Goal: Transaction & Acquisition: Obtain resource

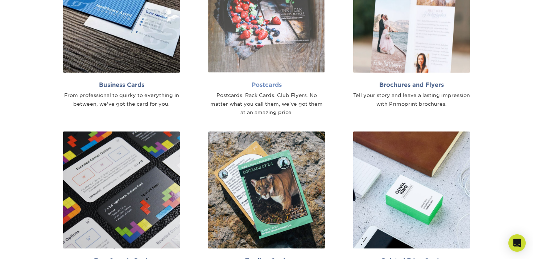
scroll to position [582, 0]
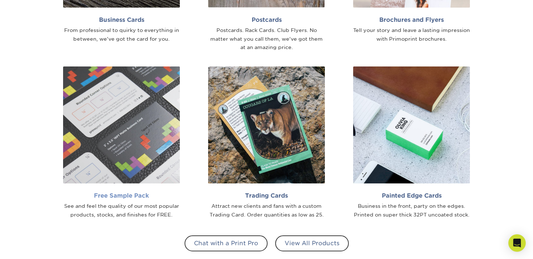
click at [152, 139] on img at bounding box center [121, 124] width 117 height 117
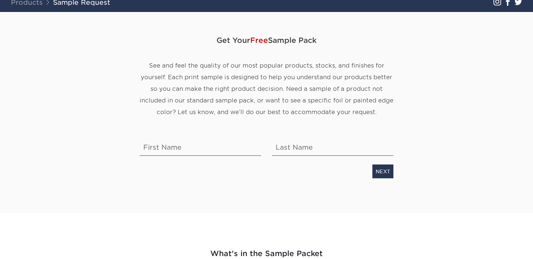
scroll to position [75, 0]
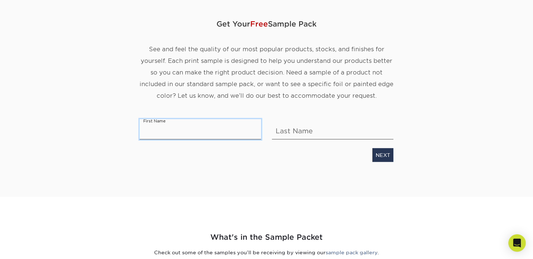
click at [207, 130] on input "text" at bounding box center [200, 129] width 121 height 20
type input "[PERSON_NAME]"
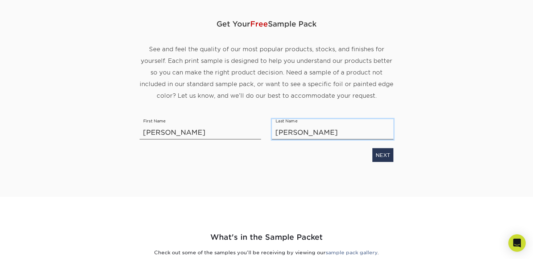
type input "Nelson"
click at [253, 169] on div "Get Your Free Sample Pack See and feel the quality of our most popular products…" at bounding box center [267, 87] width 254 height 183
click at [396, 154] on div "NEXT" at bounding box center [266, 153] width 265 height 17
click at [386, 156] on link "NEXT" at bounding box center [382, 155] width 21 height 14
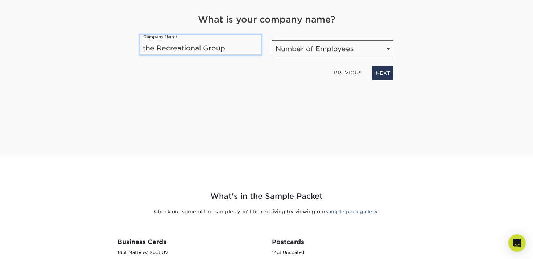
type input "the Recreational Group"
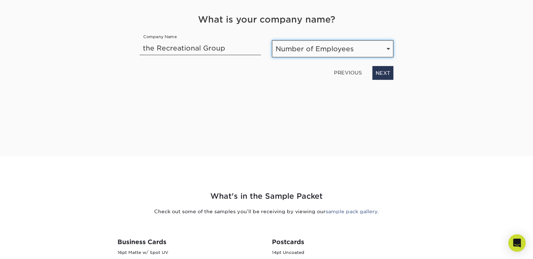
click at [316, 45] on select "Number of Employees Self-employed 1-10 employees 11-50 employees 51-200 employe…" at bounding box center [332, 48] width 121 height 17
select select "501-1000"
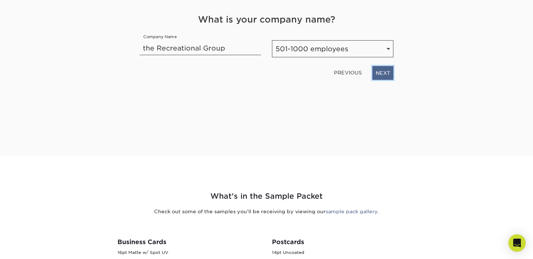
click at [381, 72] on link "NEXT" at bounding box center [382, 73] width 21 height 14
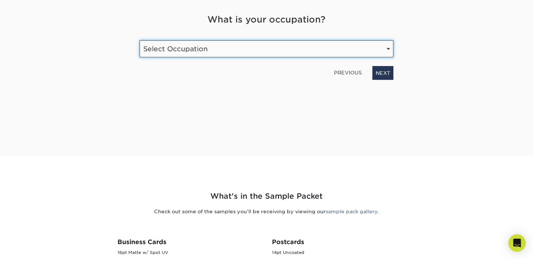
click at [194, 50] on select "Select Occupation Agency Automotive Blogger Cleaning Services Construction Educ…" at bounding box center [267, 48] width 254 height 17
select select "Marketing"
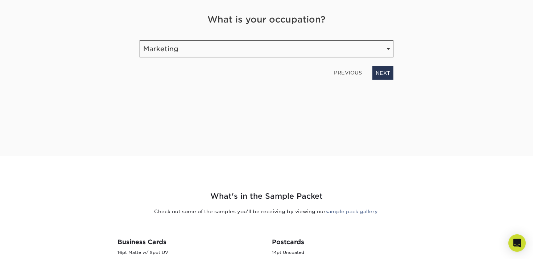
click at [380, 71] on link "NEXT" at bounding box center [382, 73] width 21 height 14
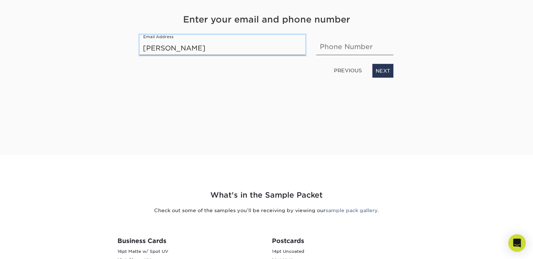
type input "delanie.nelson@recreationalgroup.com"
type input "9165299245"
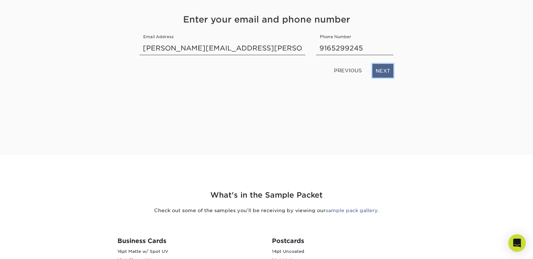
click at [389, 69] on link "NEXT" at bounding box center [382, 71] width 21 height 14
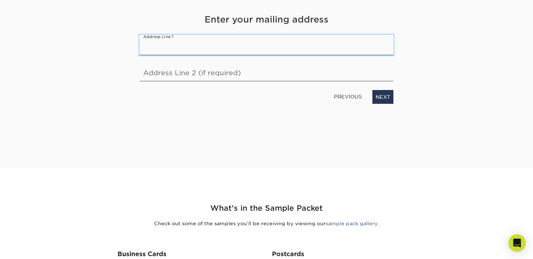
click at [198, 45] on input "text" at bounding box center [267, 45] width 254 height 20
type input "2 Blackstone Way"
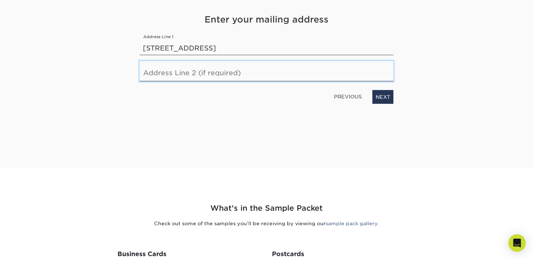
click at [206, 67] on input "text" at bounding box center [267, 71] width 254 height 20
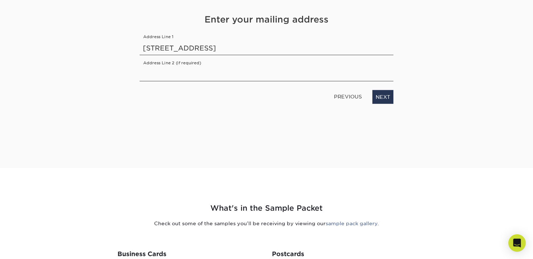
click at [377, 104] on div "Get Your Free Sample Pack See and feel the quality of our most popular products…" at bounding box center [267, 58] width 254 height 183
click at [380, 98] on link "NEXT" at bounding box center [382, 97] width 21 height 14
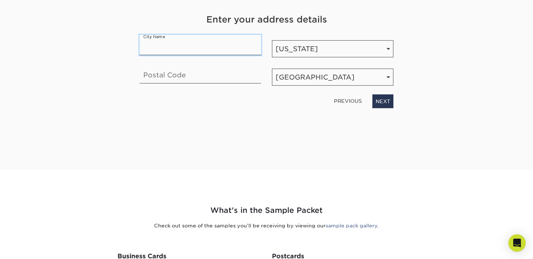
click at [191, 40] on input "text" at bounding box center [200, 45] width 121 height 20
type input "Dalton"
type input "30721-0803"
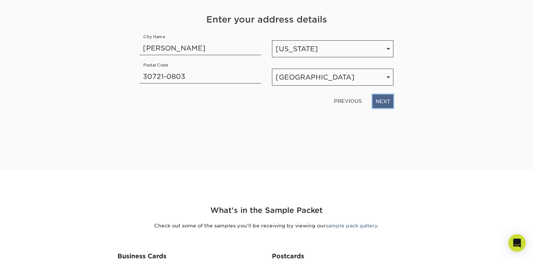
click at [390, 102] on link "NEXT" at bounding box center [382, 101] width 21 height 14
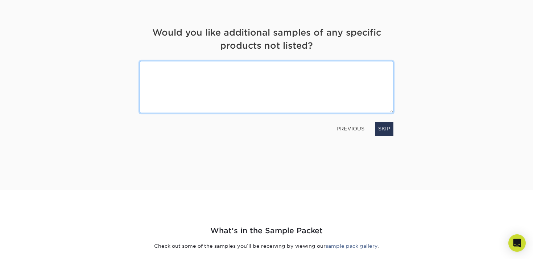
scroll to position [78, 0]
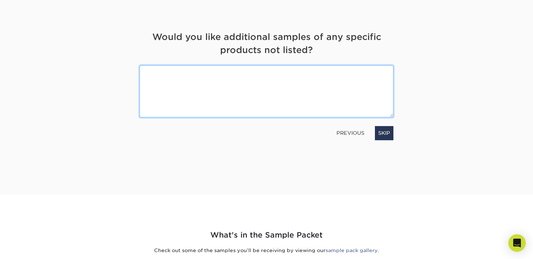
click at [247, 86] on textarea at bounding box center [267, 91] width 254 height 52
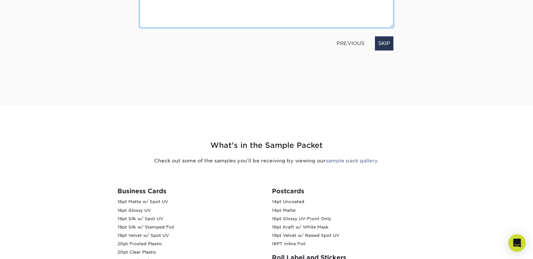
scroll to position [166, 0]
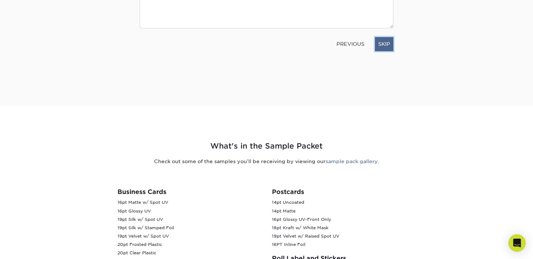
click at [385, 43] on link "SKIP" at bounding box center [384, 44] width 18 height 14
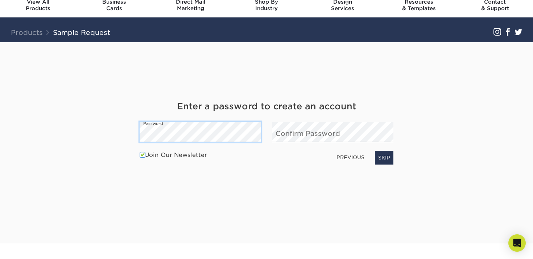
scroll to position [30, 0]
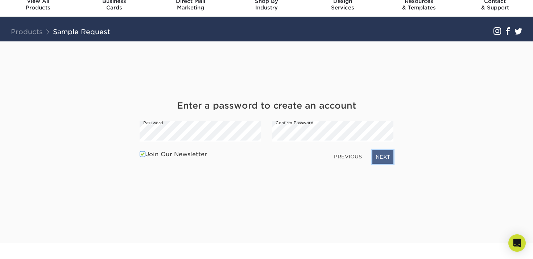
click at [376, 155] on link "NEXT" at bounding box center [382, 157] width 21 height 14
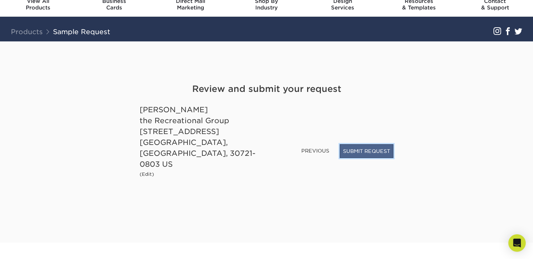
click at [383, 158] on button "SUBMIT REQUEST" at bounding box center [367, 151] width 54 height 14
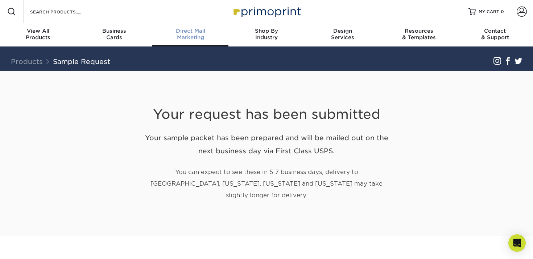
click at [193, 31] on span "Direct Mail" at bounding box center [190, 31] width 76 height 7
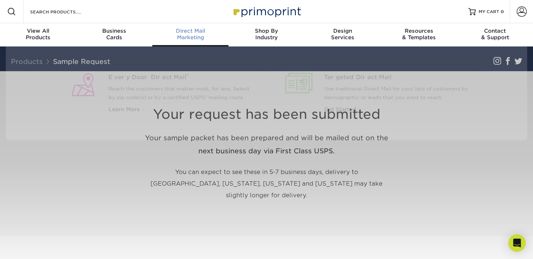
click at [198, 33] on span "Direct Mail" at bounding box center [190, 31] width 76 height 7
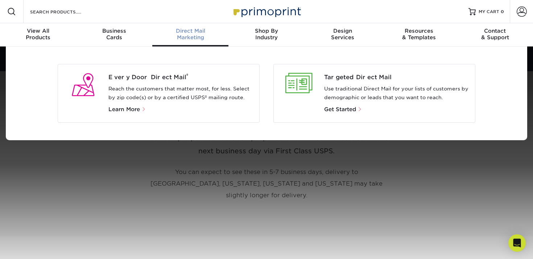
click at [361, 90] on p "Use traditional Direct Mail for your lists of customers by demographic or leads…" at bounding box center [396, 92] width 145 height 17
click at [355, 106] on span "Get Started" at bounding box center [340, 109] width 32 height 7
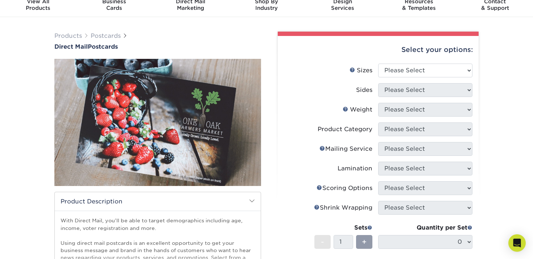
scroll to position [36, 0]
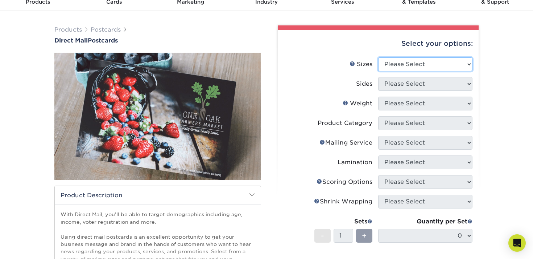
click at [402, 67] on select "Please Select 1.5" x 7" 2" x 4" 2" x 6" 2" x 7" 2" x 8" 2.12" x 5.5" 2.12" x 5.…" at bounding box center [425, 64] width 94 height 14
select select "5.00x7.00"
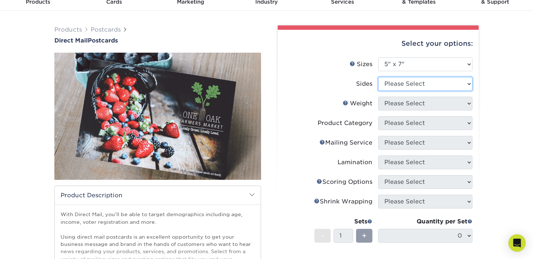
click at [401, 84] on select "Please Select Print Both Sides Print Front Only" at bounding box center [425, 84] width 94 height 14
select select "13abbda7-1d64-4f25-8bb2-c179b224825d"
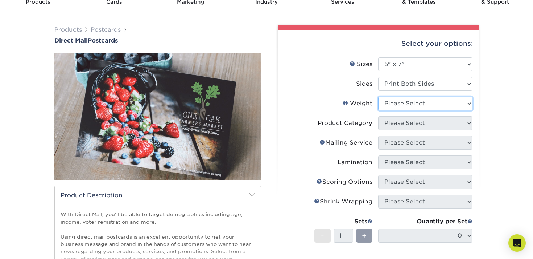
click at [404, 103] on select "Please Select 14PT 14PT Uncoated 16PT 100LB" at bounding box center [425, 103] width 94 height 14
select select "14PT"
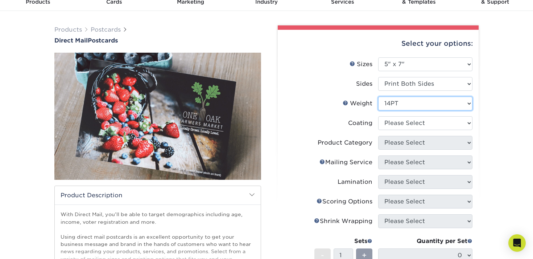
click at [405, 105] on select "Please Select 14PT 14PT Uncoated 16PT 100LB" at bounding box center [425, 103] width 94 height 14
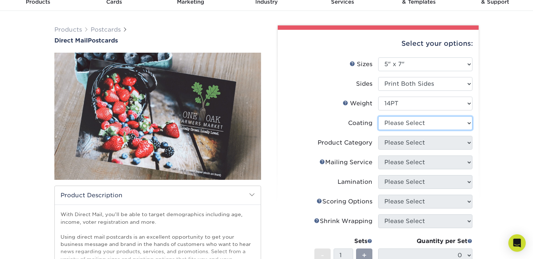
click at [401, 124] on select at bounding box center [425, 123] width 94 height 14
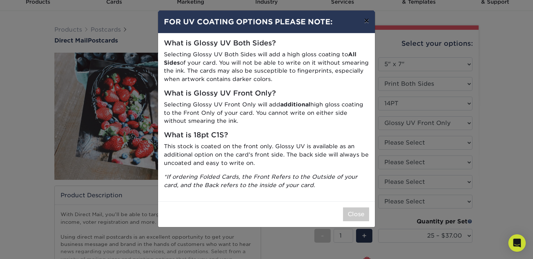
click at [363, 24] on button "×" at bounding box center [366, 21] width 17 height 20
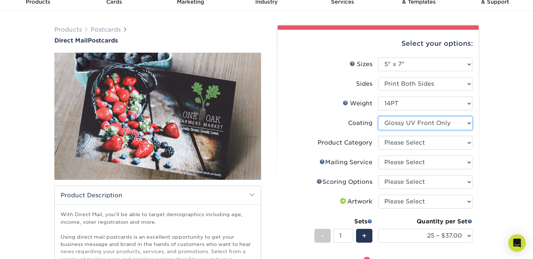
click at [452, 124] on select at bounding box center [425, 123] width 94 height 14
select select "ae367451-b2b8-45df-a344-0f05b6a12993"
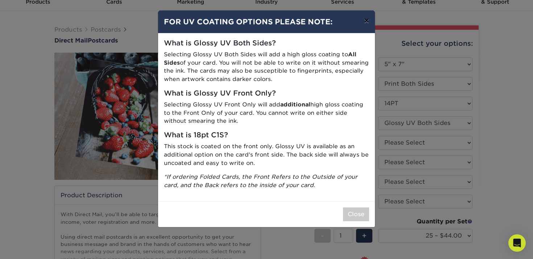
click at [365, 22] on button "×" at bounding box center [366, 21] width 17 height 20
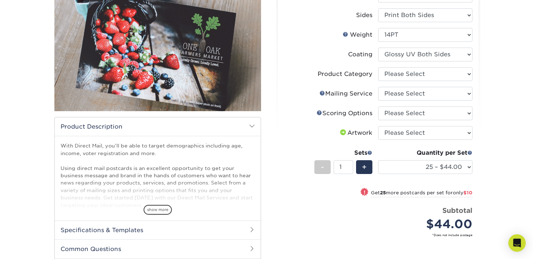
scroll to position [141, 0]
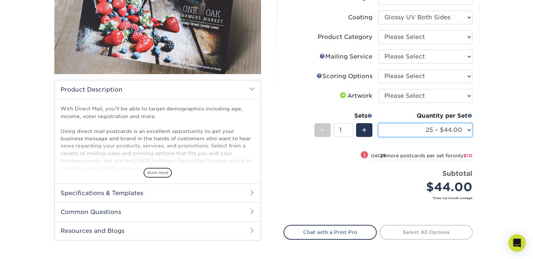
click at [434, 125] on select "25 – $44.00 50 – $54.00 75 – $67.00 100 – $98.00 250 – $146.00 500 – $162.00 10…" at bounding box center [425, 130] width 94 height 14
click at [438, 132] on select "25 – $44.00 50 – $54.00 75 – $67.00 100 – $98.00 250 – $146.00 500 – $162.00 10…" at bounding box center [425, 130] width 94 height 14
select select "500 – $162.00"
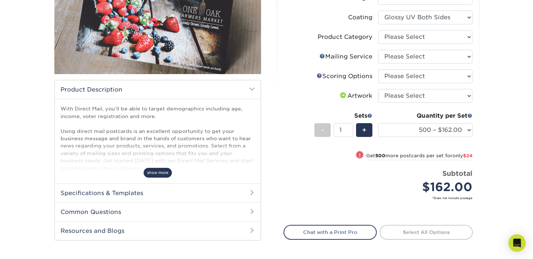
click at [158, 175] on span "show more" at bounding box center [158, 173] width 28 height 10
